Goal: Check status: Check status

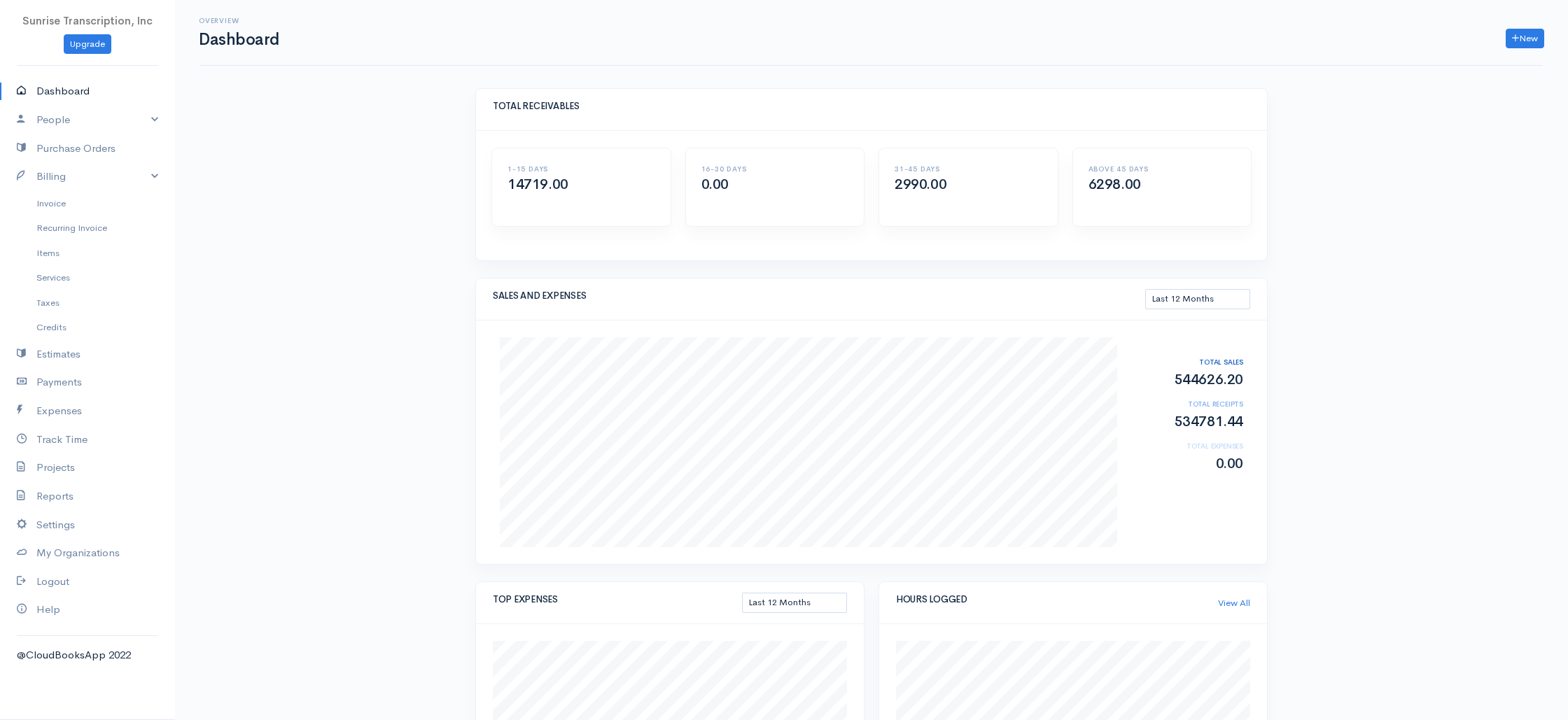
select select "365"
click at [55, 206] on link "Invoice" at bounding box center [88, 203] width 175 height 25
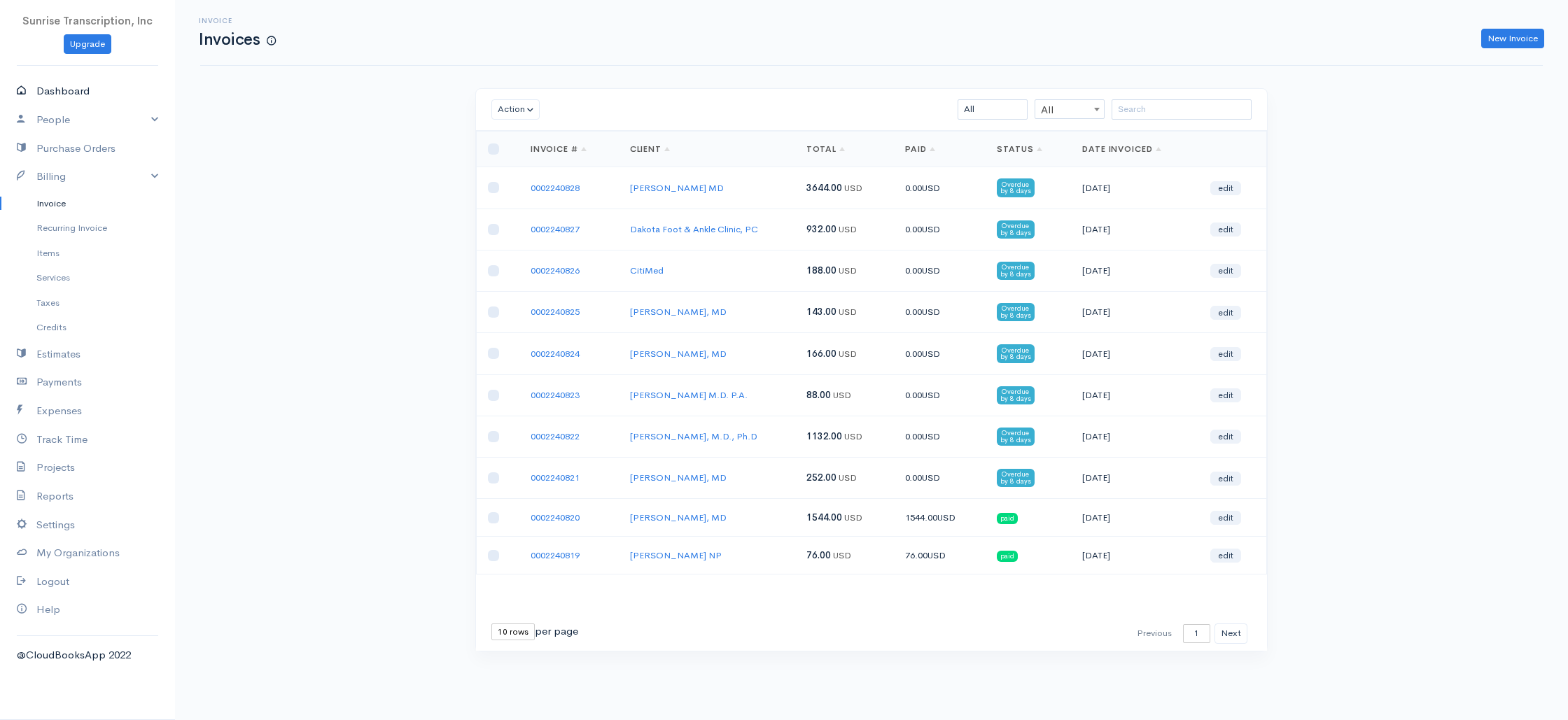
click at [78, 94] on link "Dashboard" at bounding box center [88, 91] width 175 height 28
select select "365"
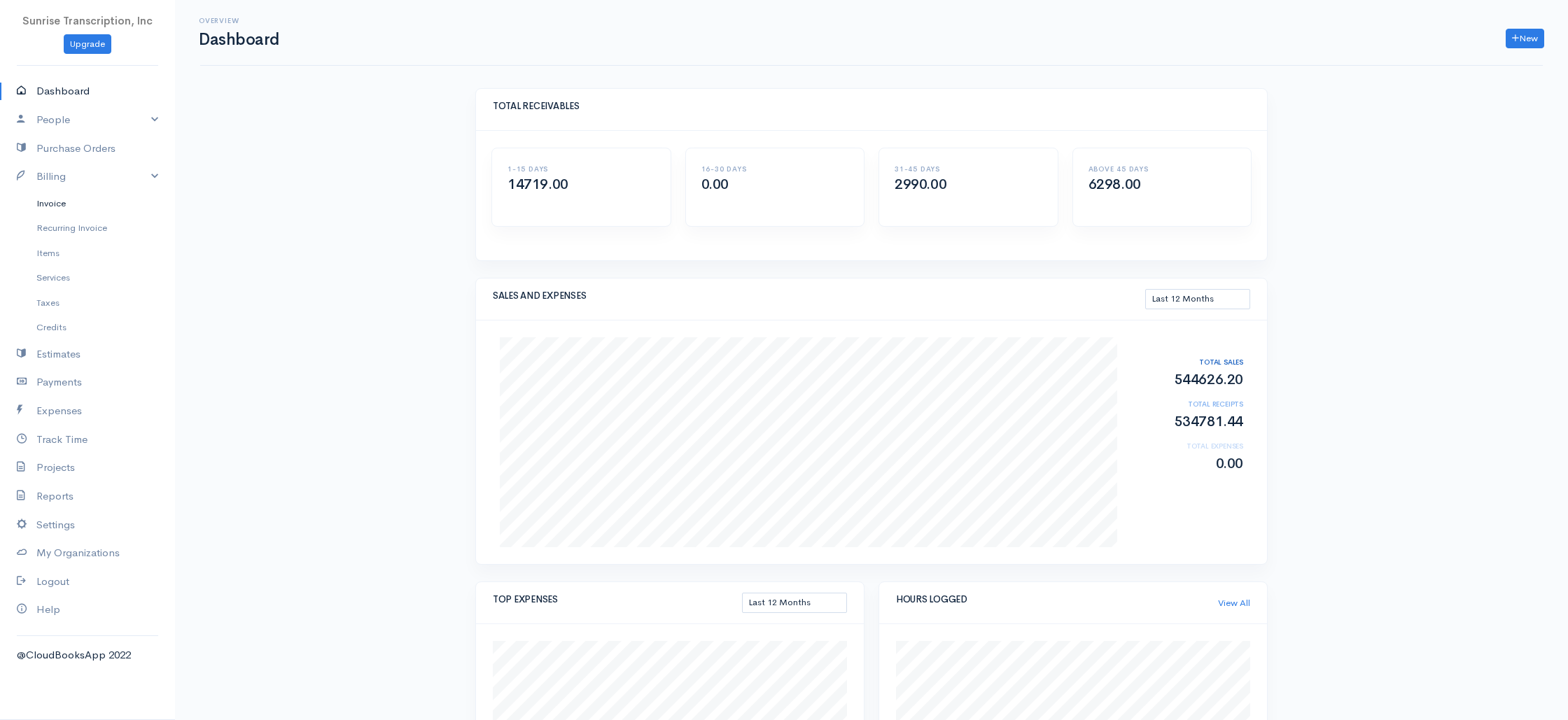
click at [47, 204] on link "Invoice" at bounding box center [88, 203] width 175 height 25
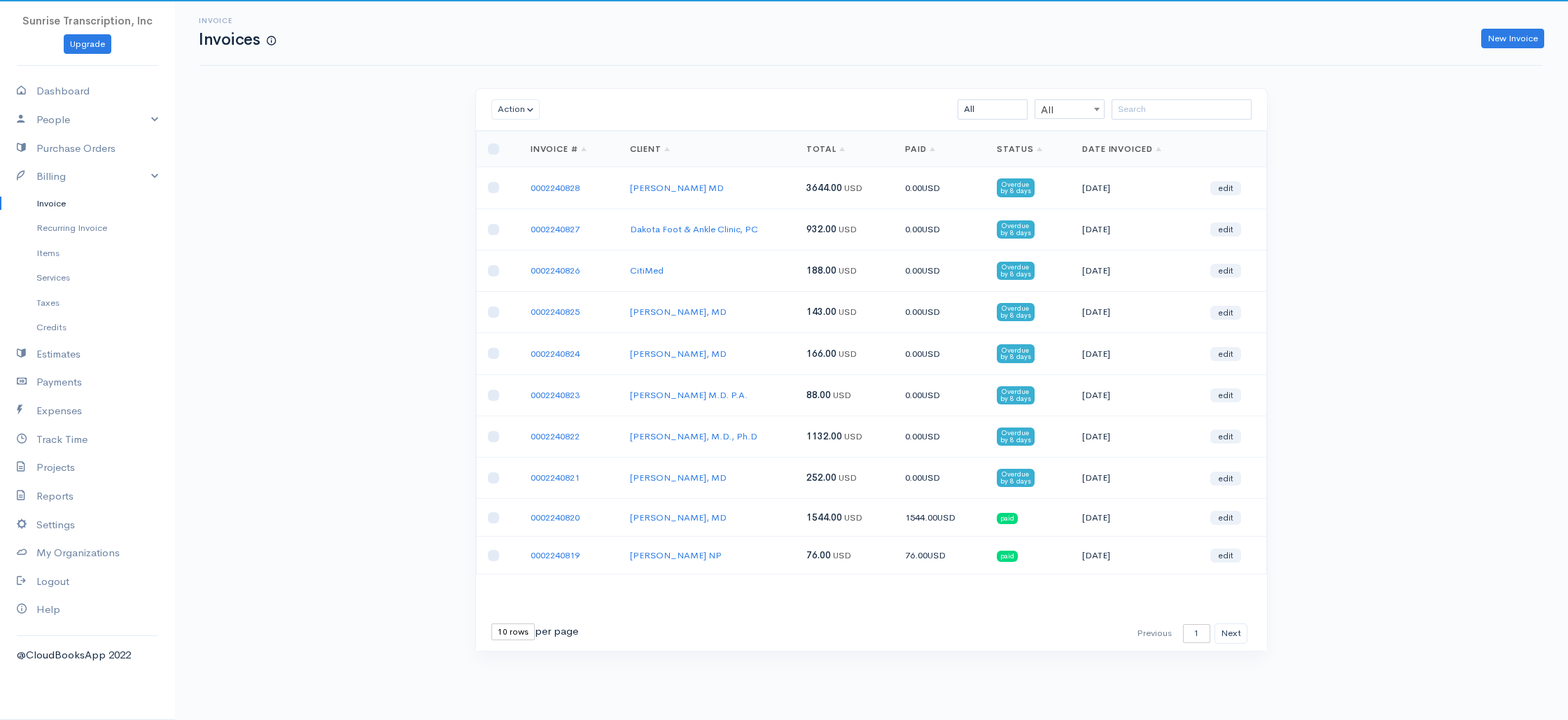
click at [323, 187] on div "Invoice Invoices New Invoice Action Archive Delete Download PDF Send [PERSON_NA…" at bounding box center [871, 352] width 1393 height 704
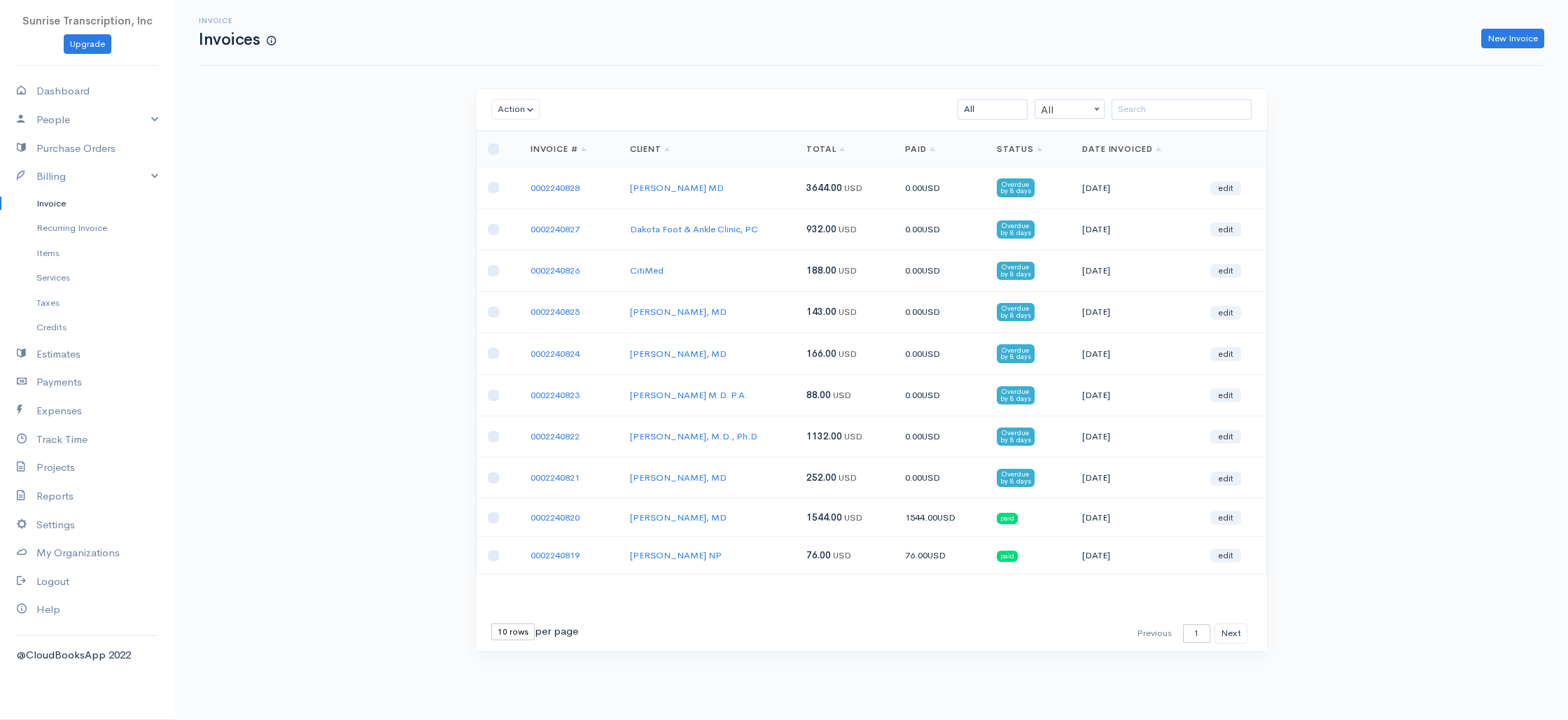
click at [416, 179] on div "Invoice Invoices New Invoice Action Archive Delete Download PDF Send [PERSON_NA…" at bounding box center [871, 352] width 1393 height 704
click at [531, 185] on link "0002240828" at bounding box center [554, 188] width 49 height 12
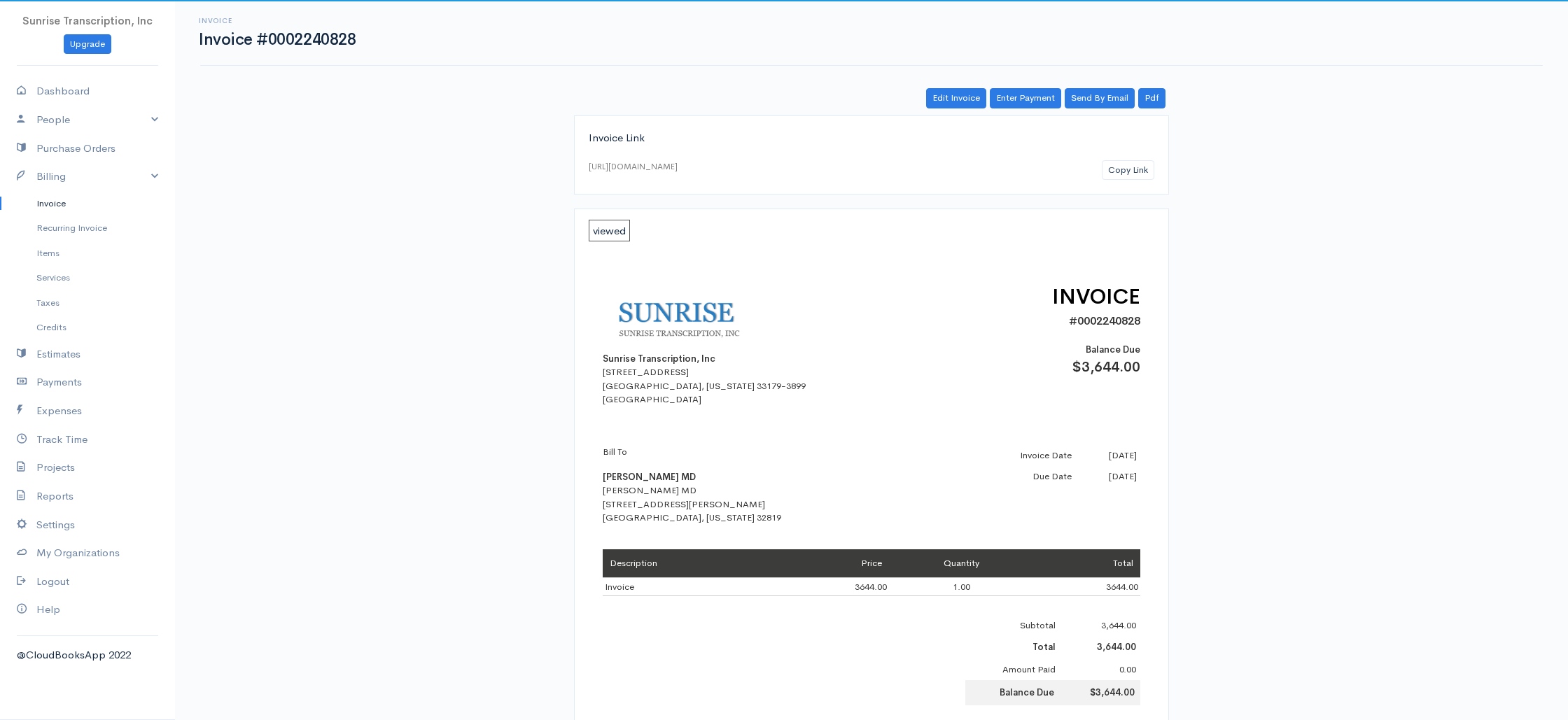
click at [56, 203] on link "Invoice" at bounding box center [88, 203] width 175 height 25
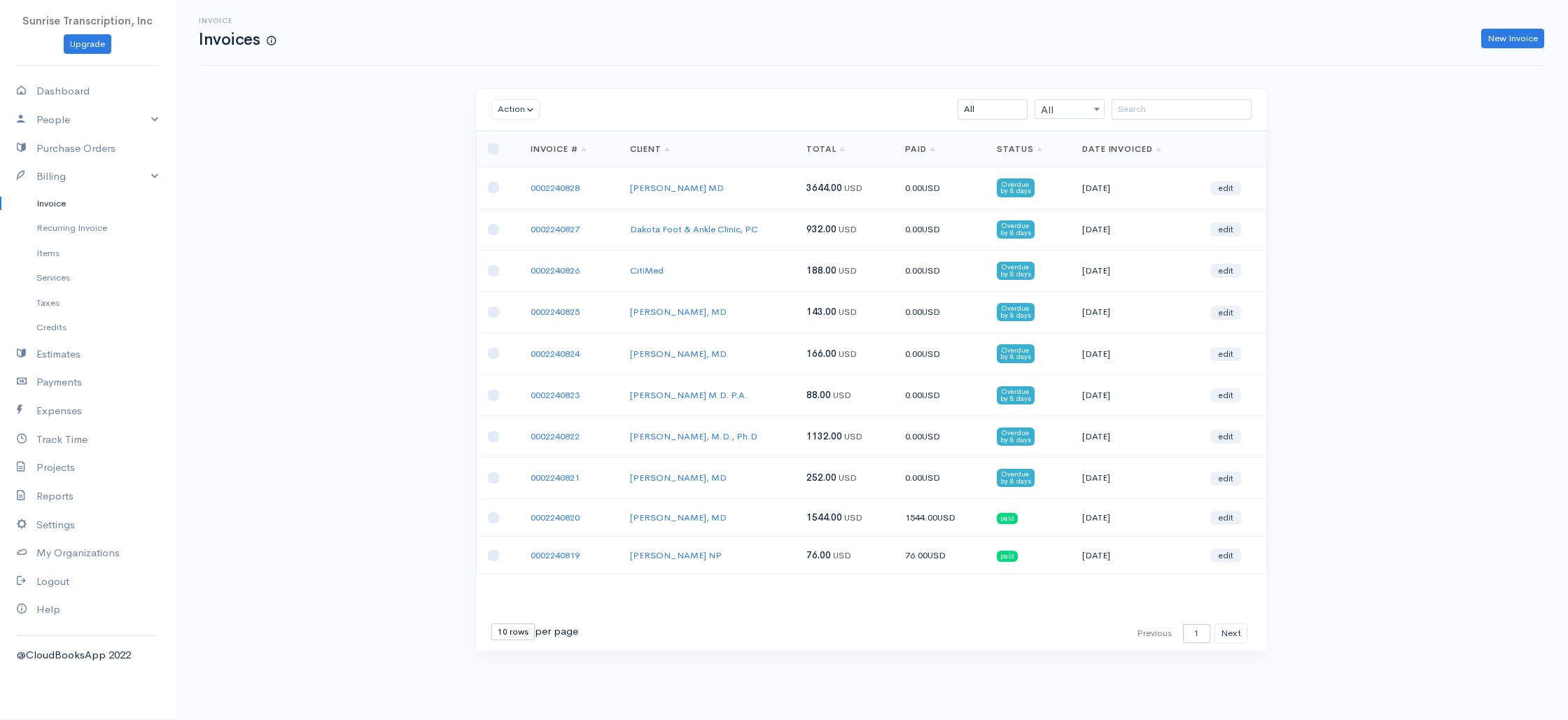
click at [391, 193] on div "Invoice Invoices New Invoice Action Archive Delete Download PDF Send [PERSON_NA…" at bounding box center [871, 352] width 1393 height 704
click at [553, 229] on link "0002240827" at bounding box center [554, 229] width 49 height 12
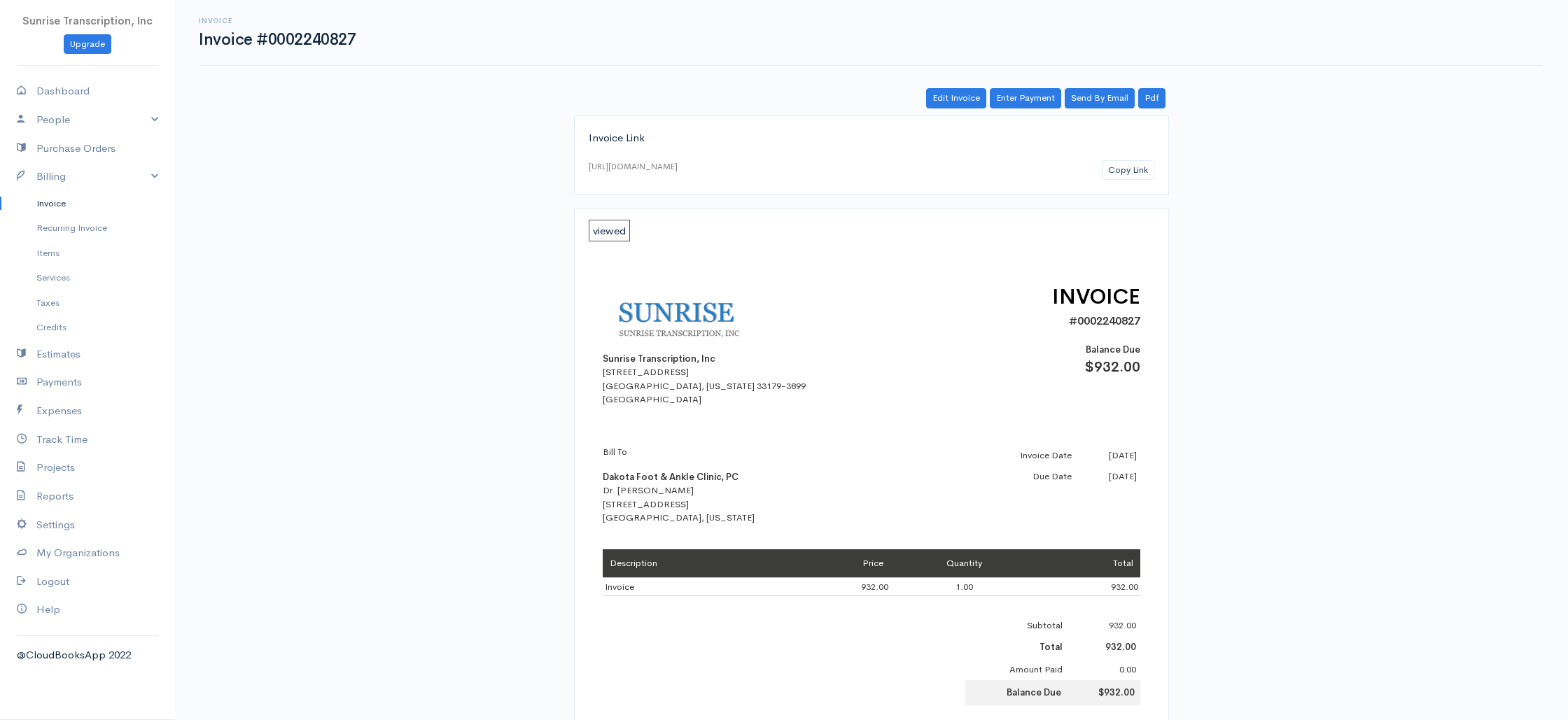
click at [55, 207] on link "Invoice" at bounding box center [88, 203] width 175 height 25
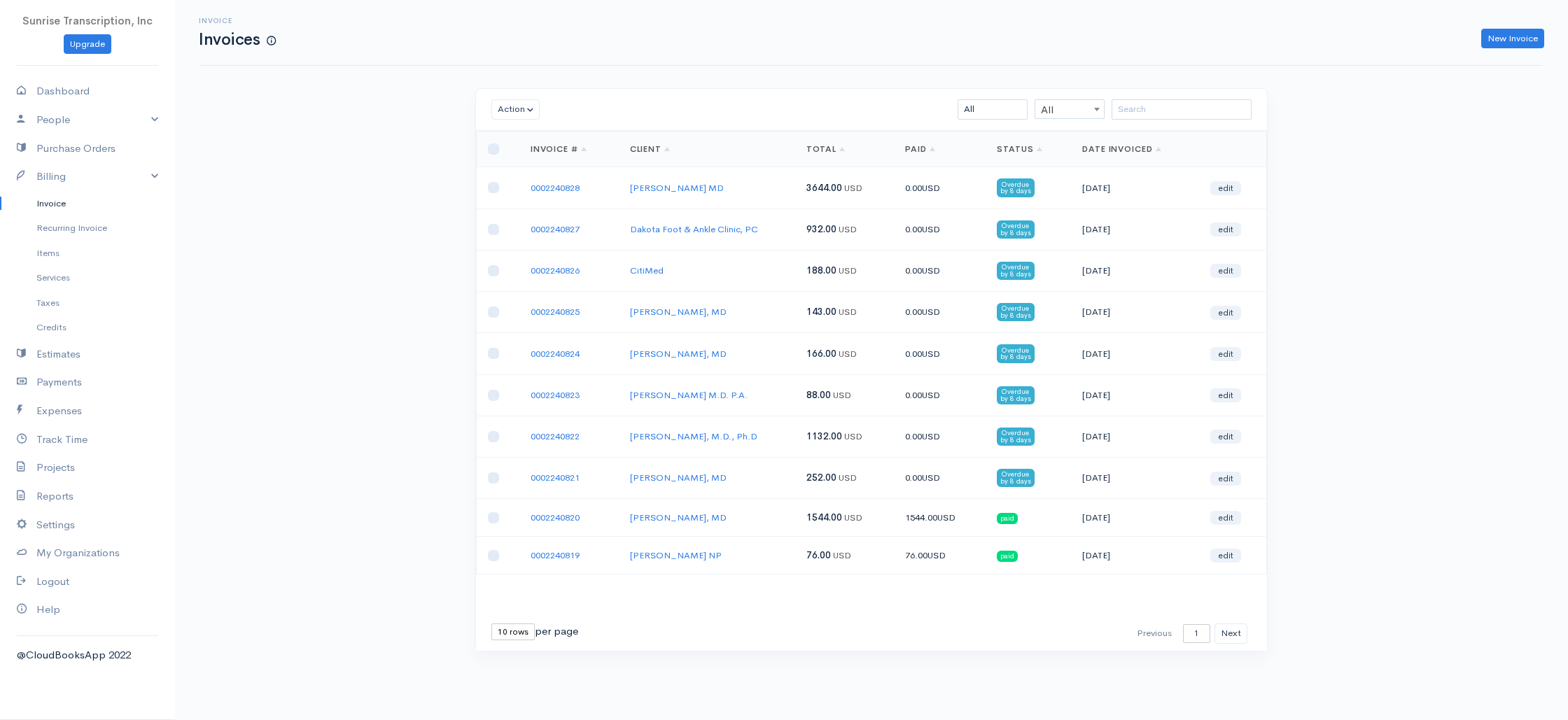
click at [401, 233] on div "Invoice Invoices New Invoice Action Archive Delete Download PDF Send [PERSON_NA…" at bounding box center [871, 352] width 1393 height 704
click at [565, 273] on link "0002240826" at bounding box center [554, 270] width 49 height 12
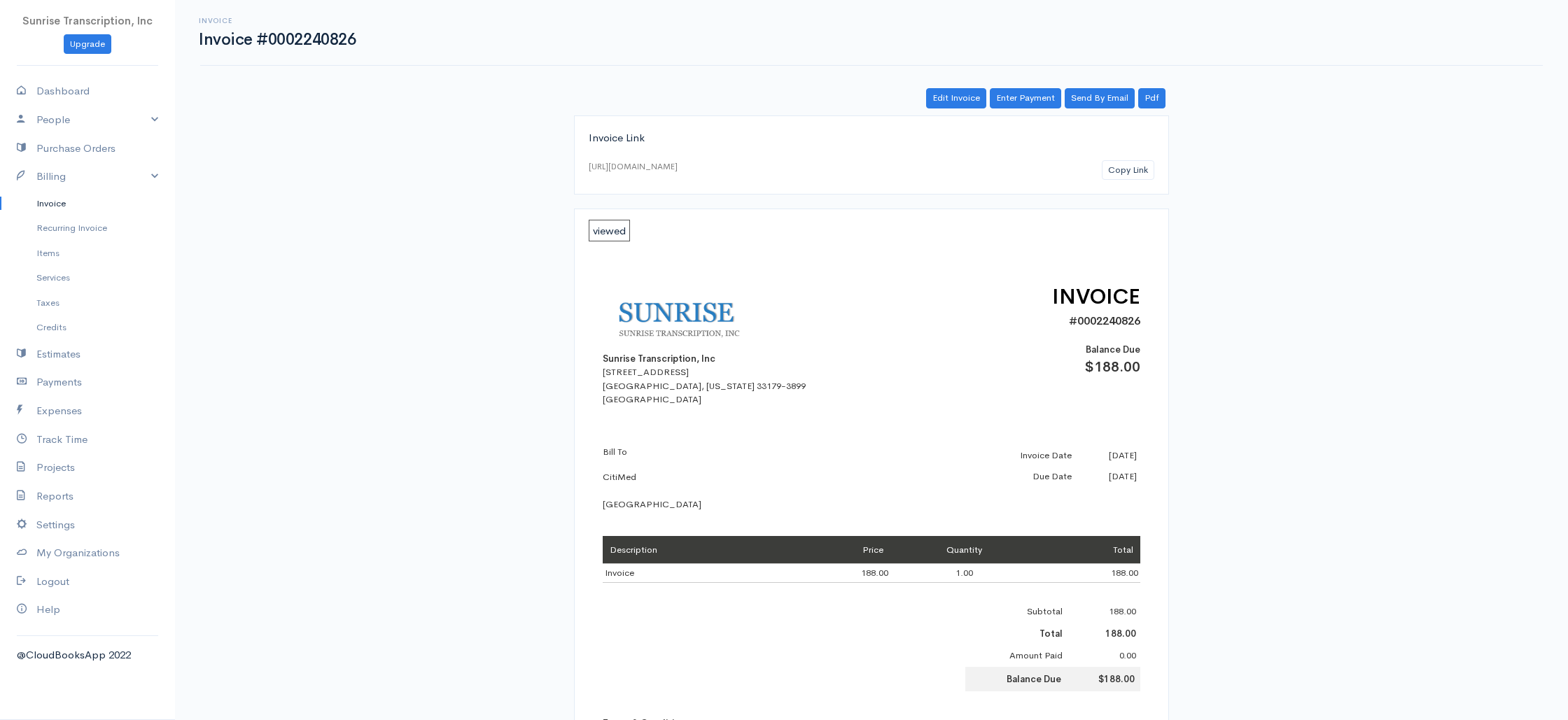
click at [56, 204] on link "Invoice" at bounding box center [88, 203] width 175 height 25
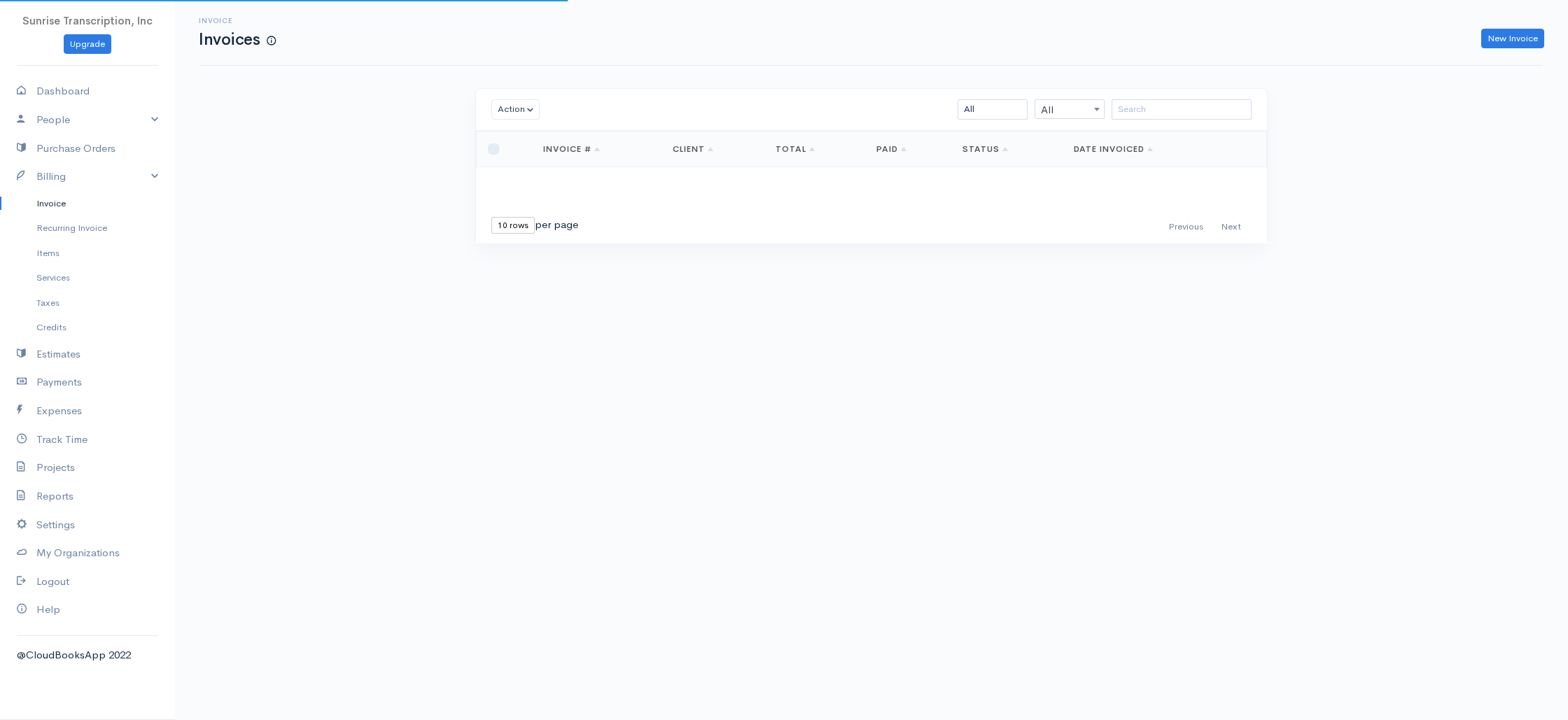
click at [298, 219] on div "Invoice Invoices New Invoice Action Archive Delete Download PDF Send [PERSON_NA…" at bounding box center [871, 148] width 1393 height 296
